Goal: Task Accomplishment & Management: Use online tool/utility

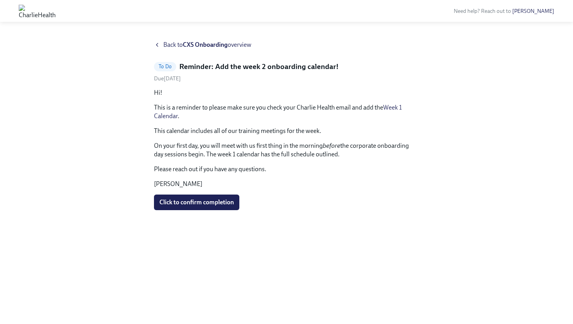
click at [159, 47] on icon at bounding box center [157, 45] width 6 height 6
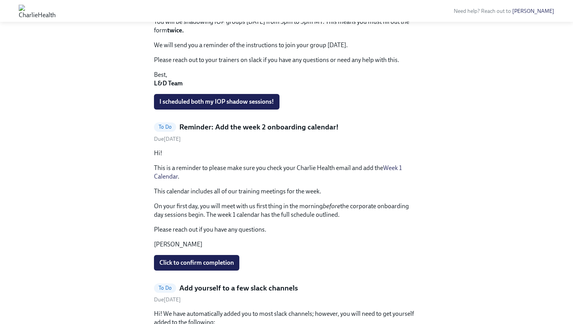
scroll to position [416, 0]
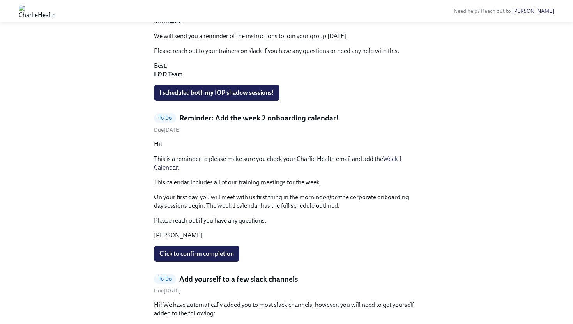
click at [257, 115] on h5 "Reminder: Add the week 2 onboarding calendar!" at bounding box center [258, 118] width 159 height 10
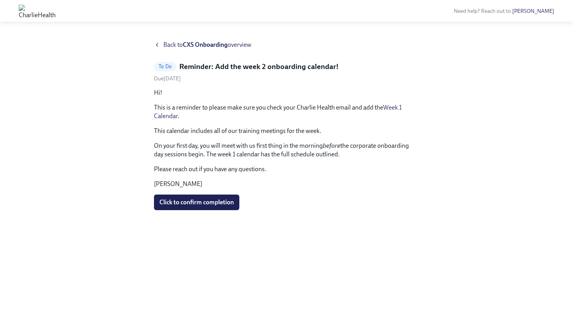
click at [251, 65] on h5 "Reminder: Add the week 2 onboarding calendar!" at bounding box center [258, 67] width 159 height 10
drag, startPoint x: 224, startPoint y: 64, endPoint x: 354, endPoint y: 67, distance: 129.5
click at [354, 67] on div "To Do Reminder: Add the week 2 onboarding calendar!" at bounding box center [286, 67] width 265 height 10
